Goal: Find specific page/section: Find specific page/section

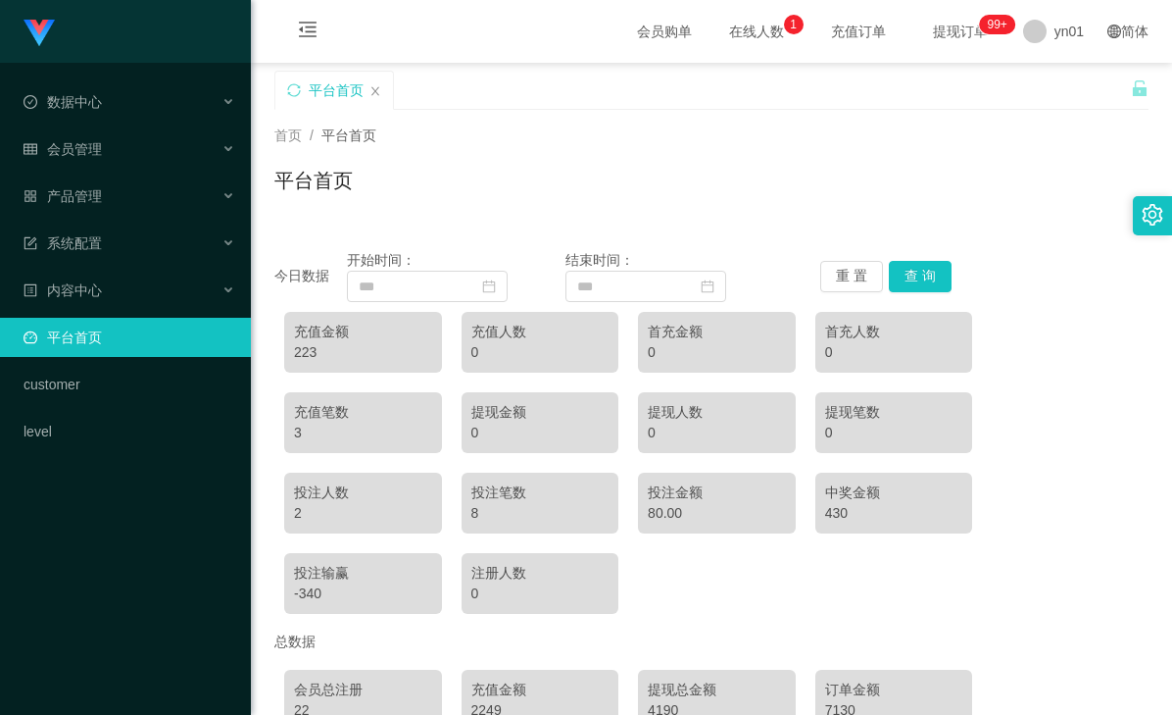
click at [821, 140] on div "首页 / 平台首页 /" at bounding box center [711, 135] width 874 height 21
click at [780, 152] on div "首页 / 平台首页 / 平台首页" at bounding box center [711, 167] width 874 height 85
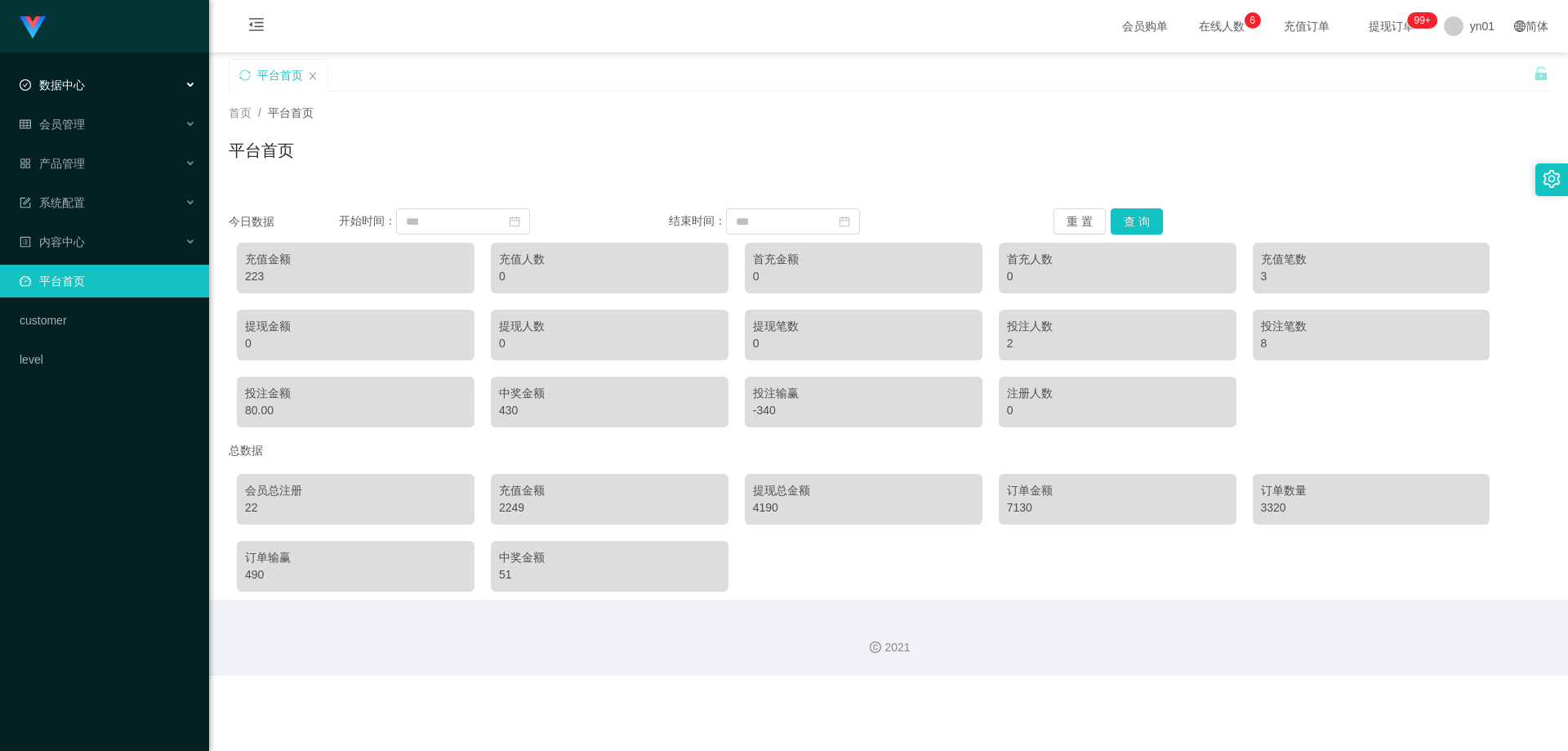
click at [120, 87] on div "数据中心" at bounding box center [104, 84] width 209 height 33
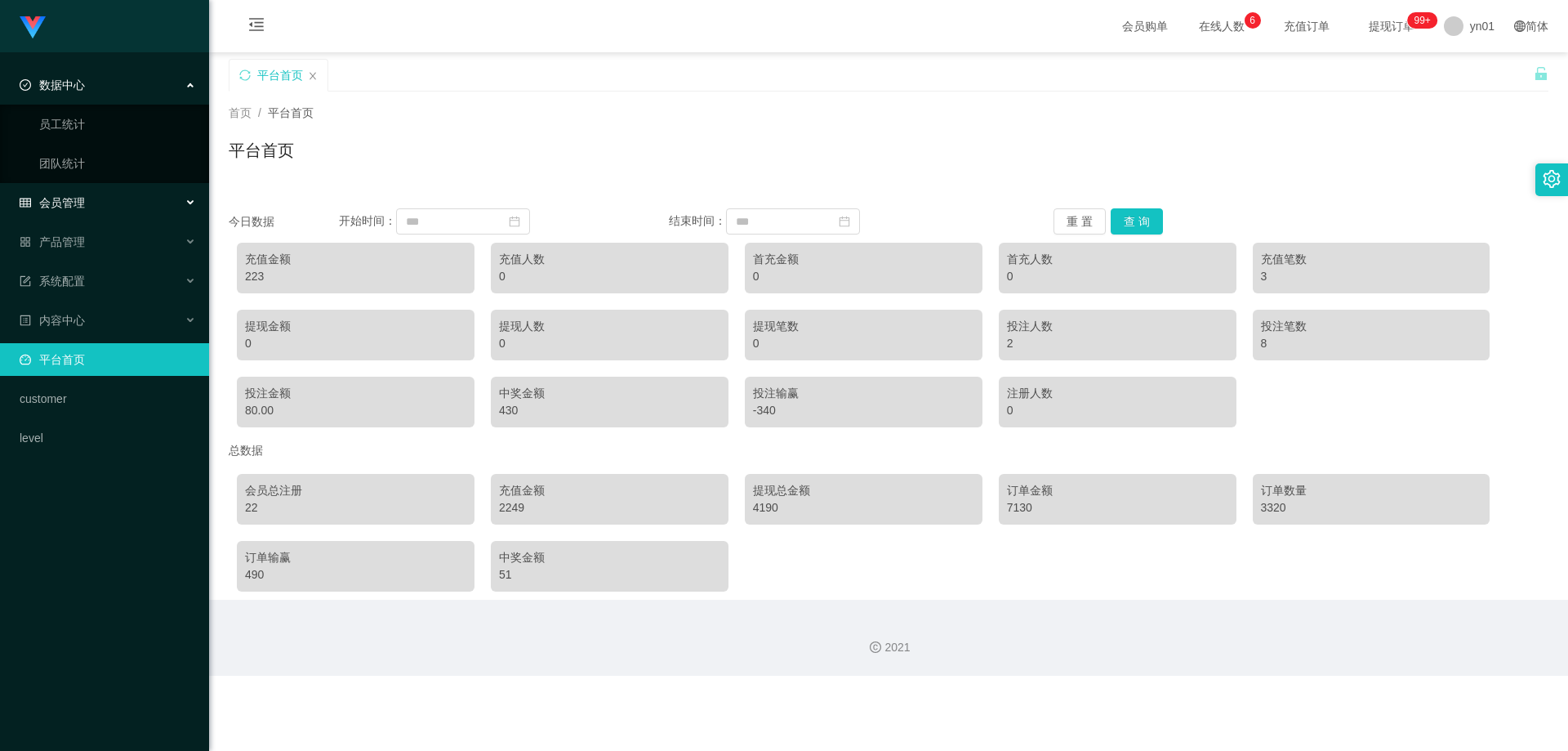
click at [101, 212] on div "会员管理" at bounding box center [104, 202] width 209 height 33
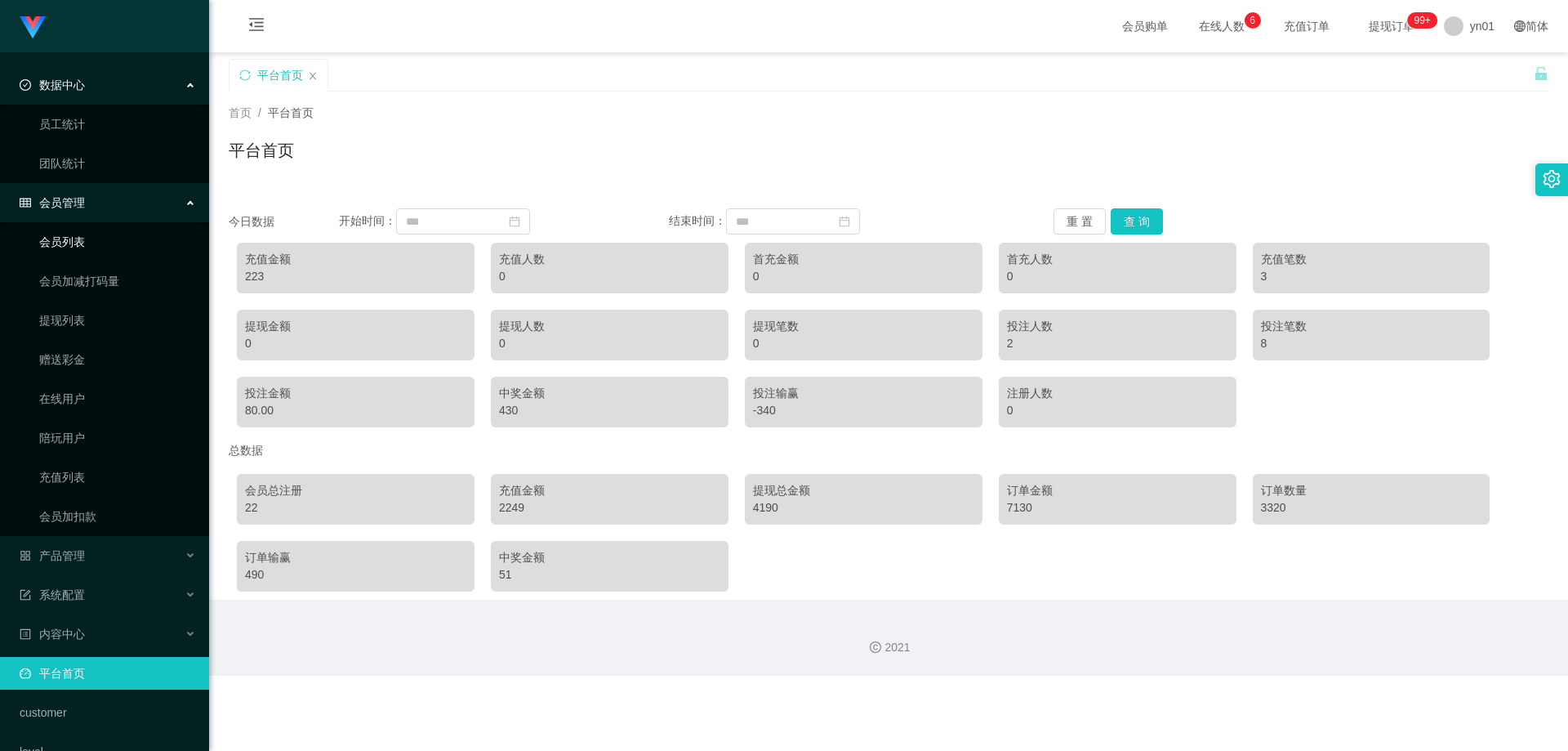
click at [79, 243] on link "会员列表" at bounding box center [117, 242] width 157 height 33
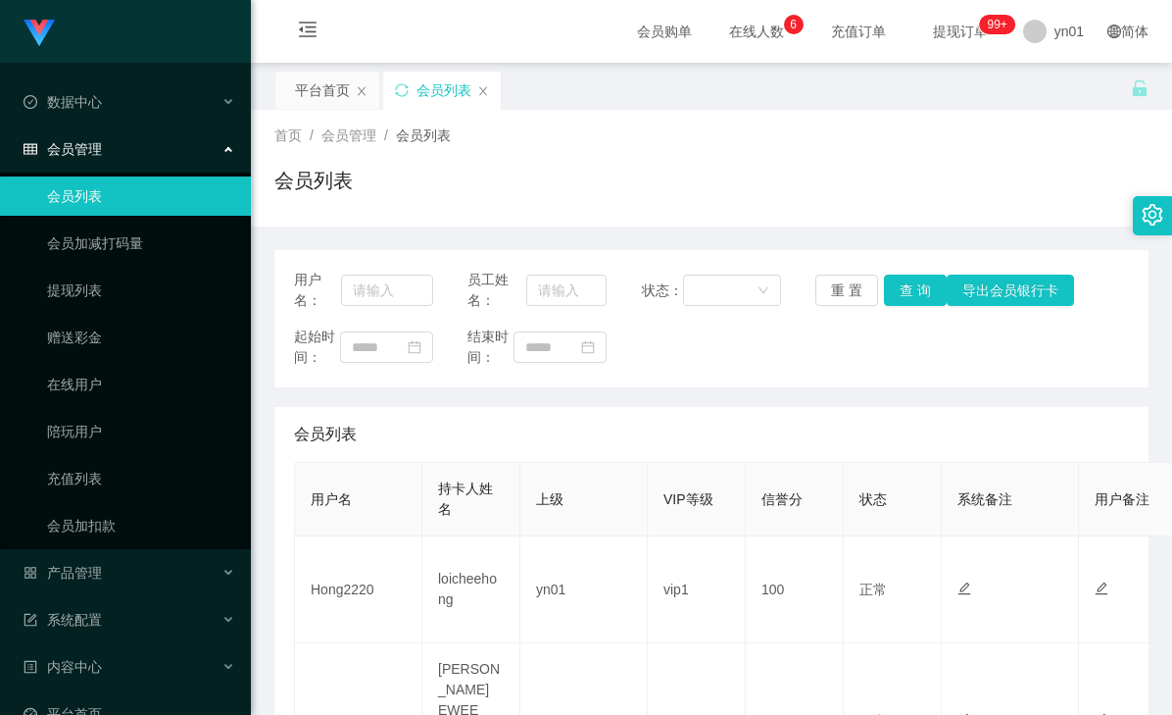
scroll to position [490, 0]
